Goal: Navigation & Orientation: Find specific page/section

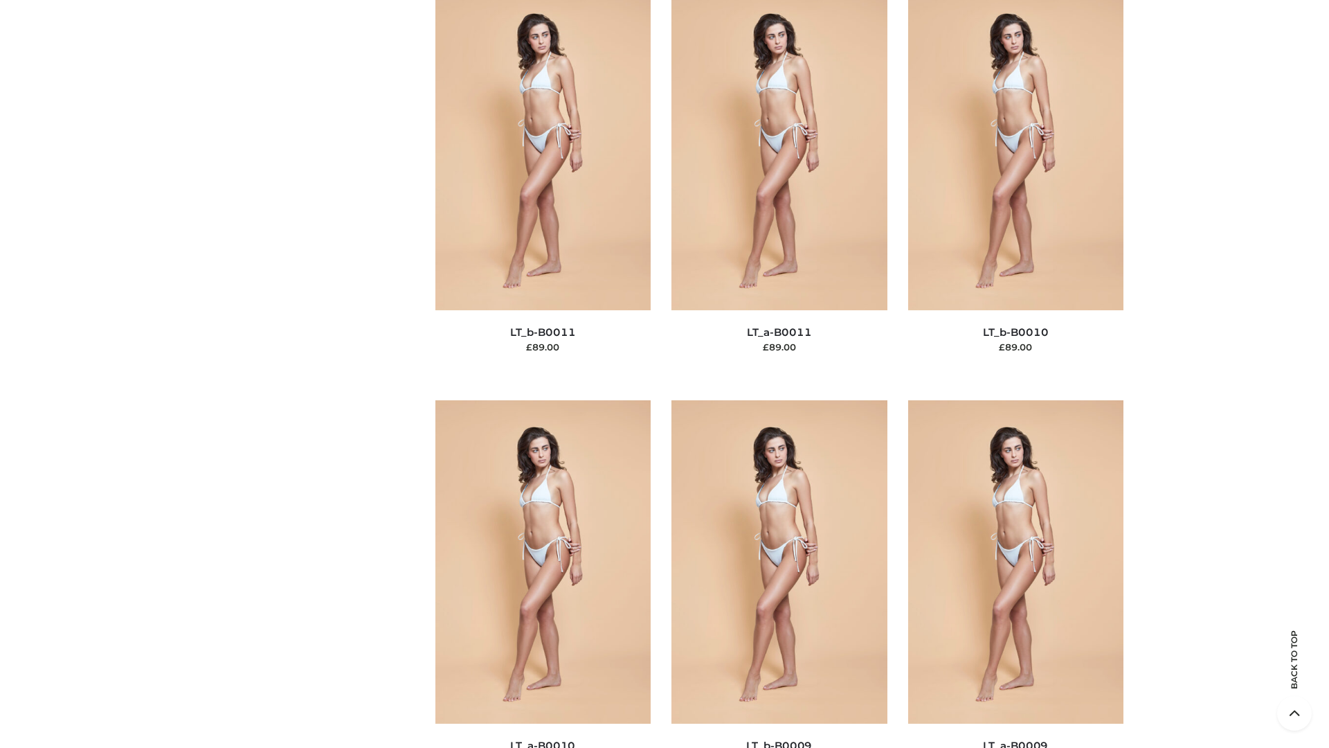
scroll to position [6219, 0]
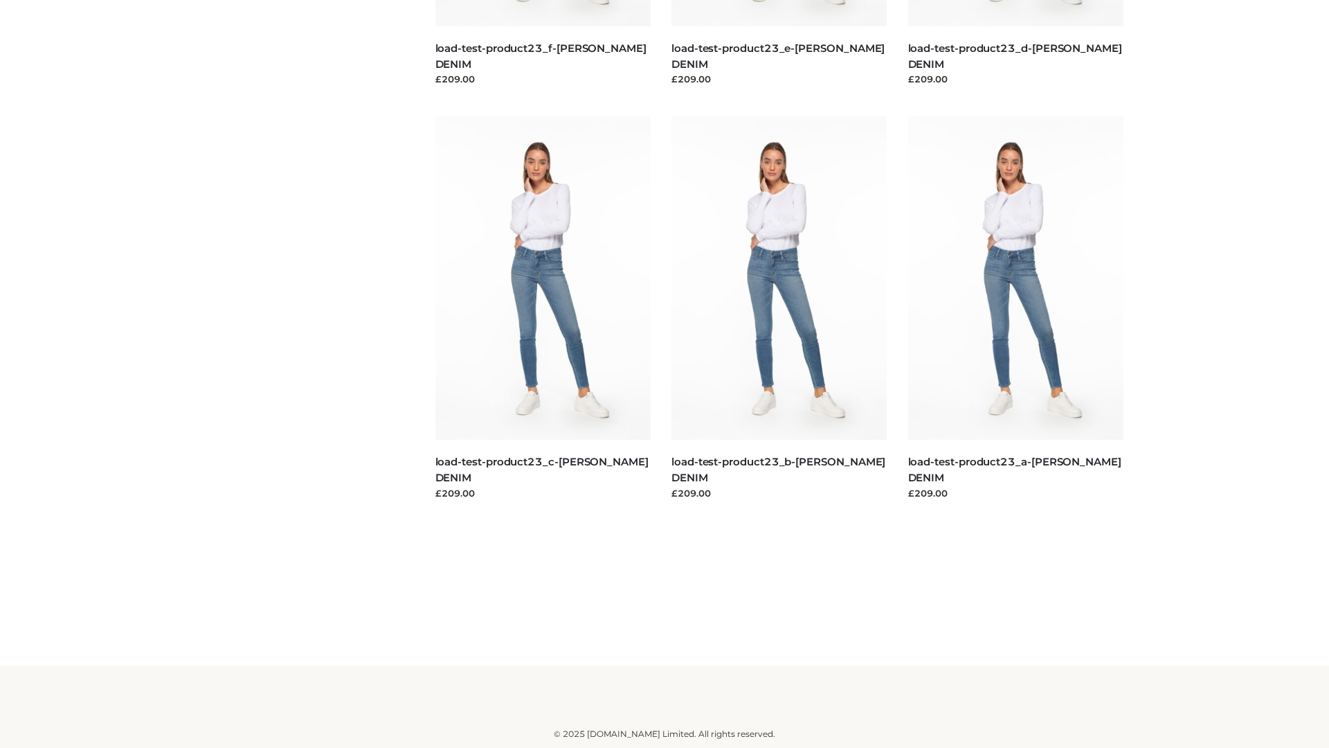
scroll to position [1214, 0]
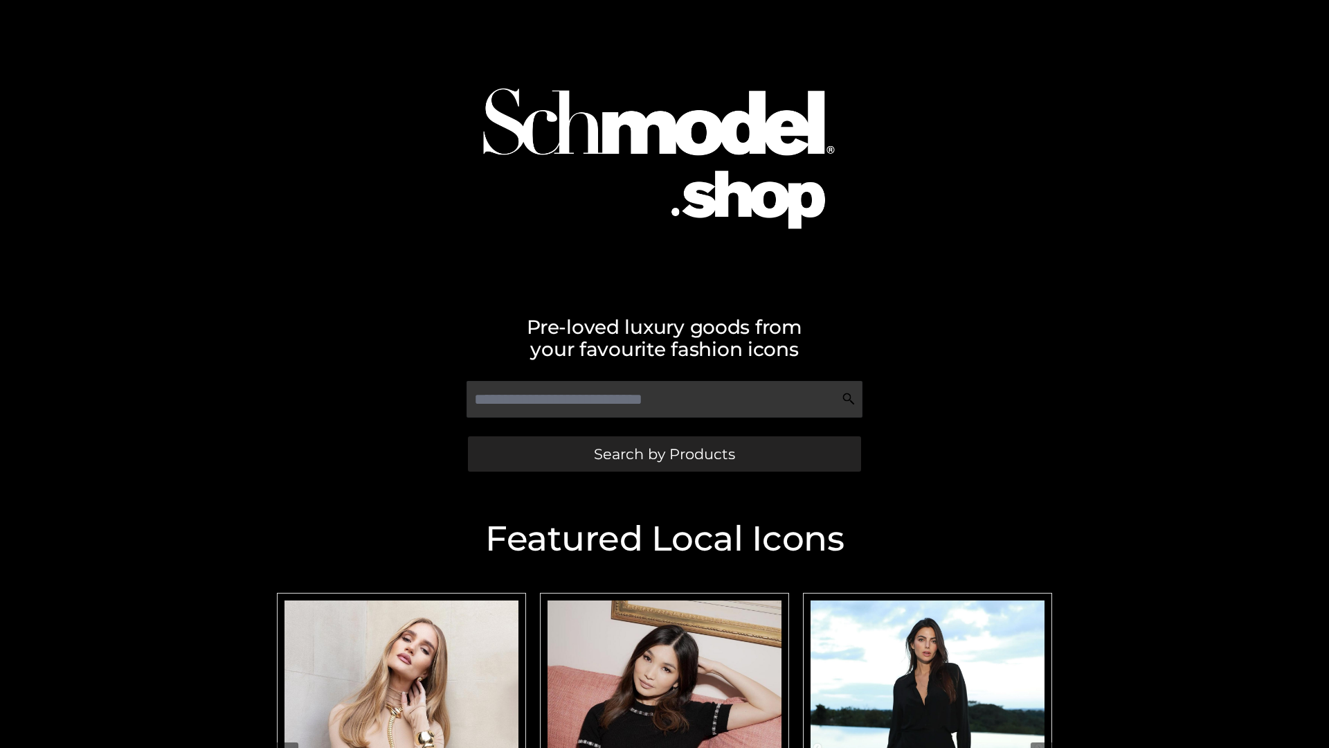
click at [664, 454] on span "Search by Products" at bounding box center [664, 454] width 141 height 15
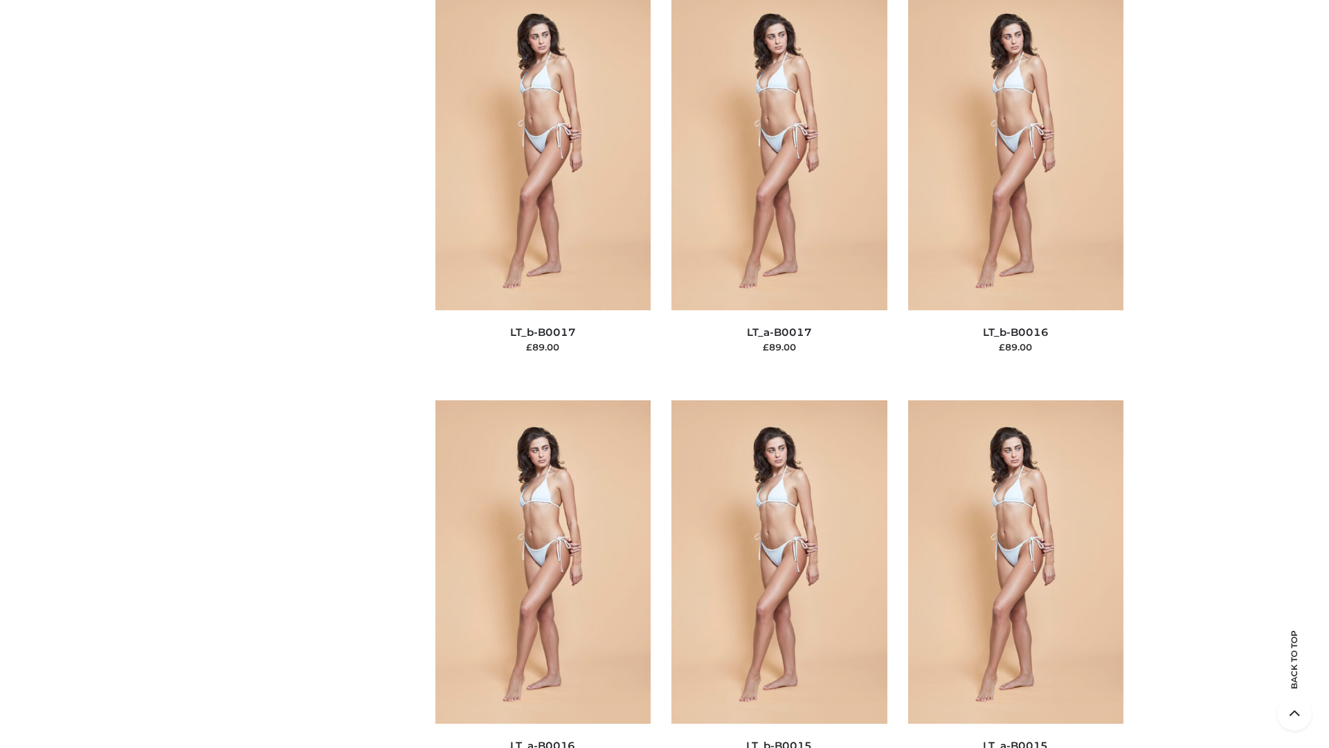
scroll to position [4550, 0]
